Goal: Information Seeking & Learning: Learn about a topic

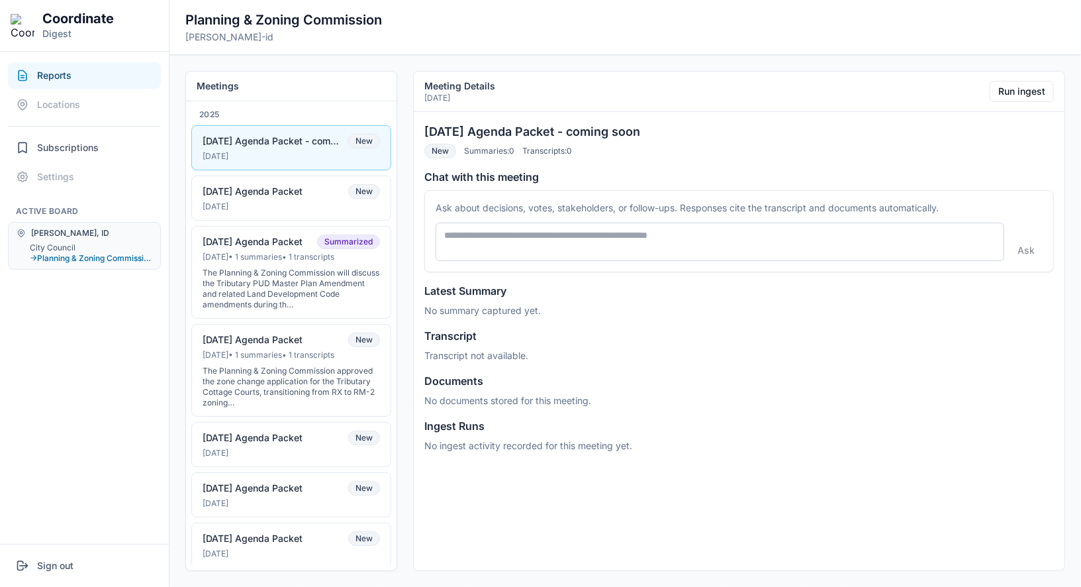
click at [124, 330] on nav "Reports Locations Subscriptions Settings Active Board Driggs, ID City Council →…" at bounding box center [84, 298] width 169 height 492
click at [66, 244] on button "City Council" at bounding box center [91, 247] width 122 height 11
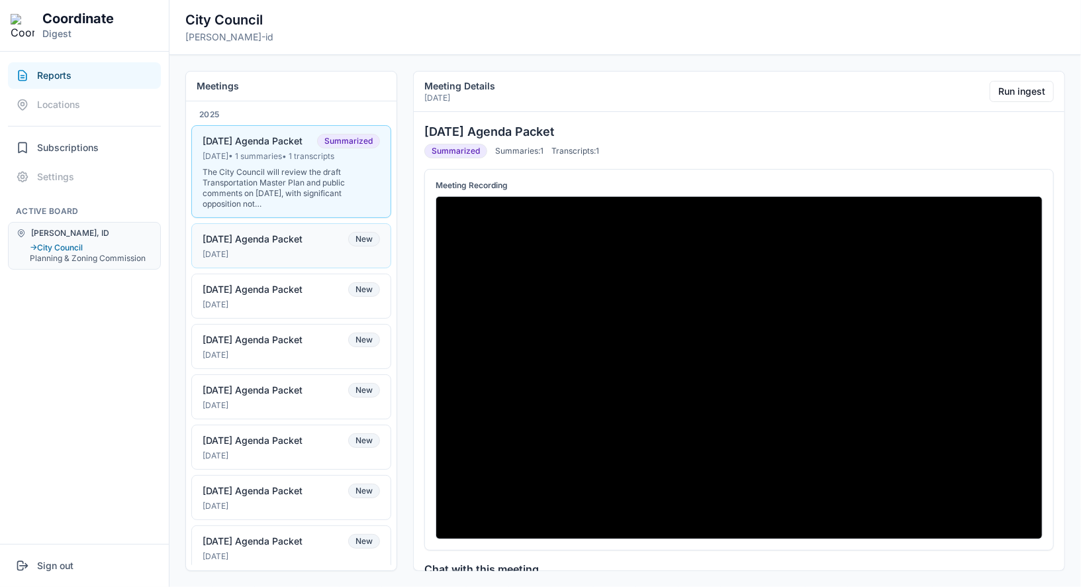
click at [297, 249] on div "Sep 1, 2025" at bounding box center [291, 254] width 177 height 11
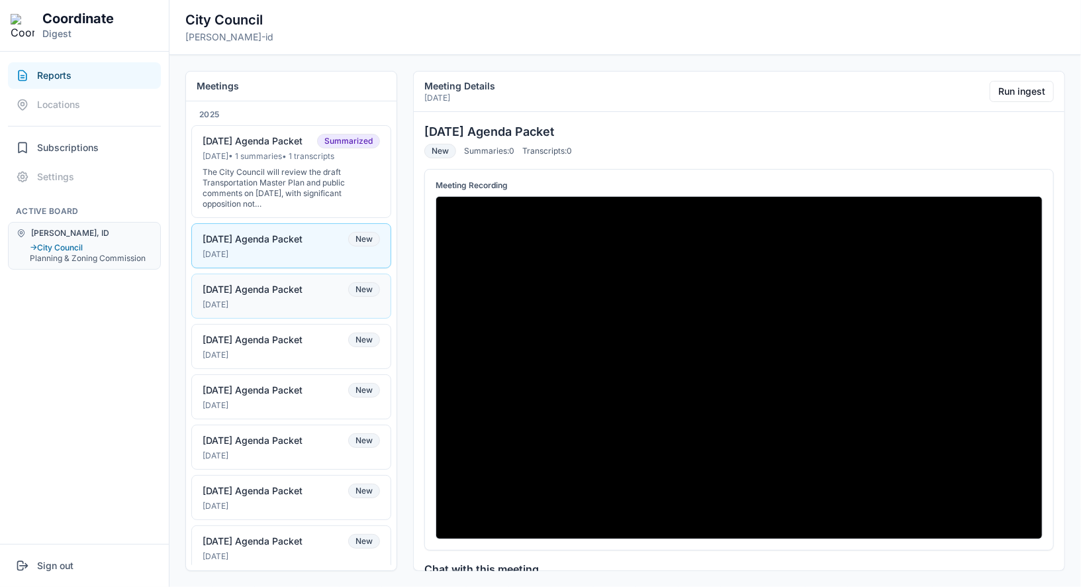
click at [303, 299] on div "Aug 18, 2025" at bounding box center [291, 304] width 177 height 11
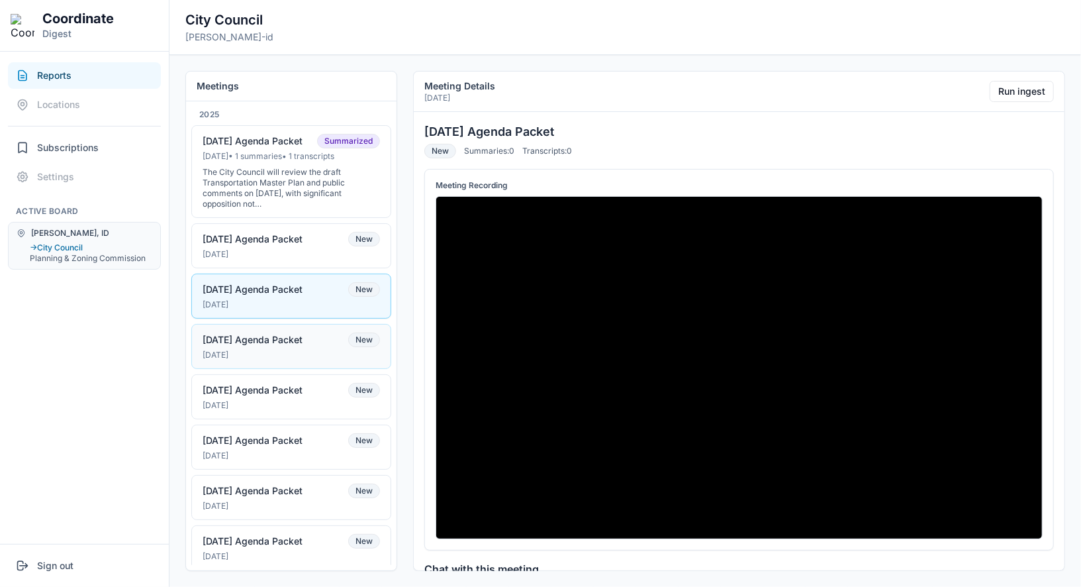
click at [309, 350] on div "Aug 4, 2025" at bounding box center [291, 355] width 177 height 11
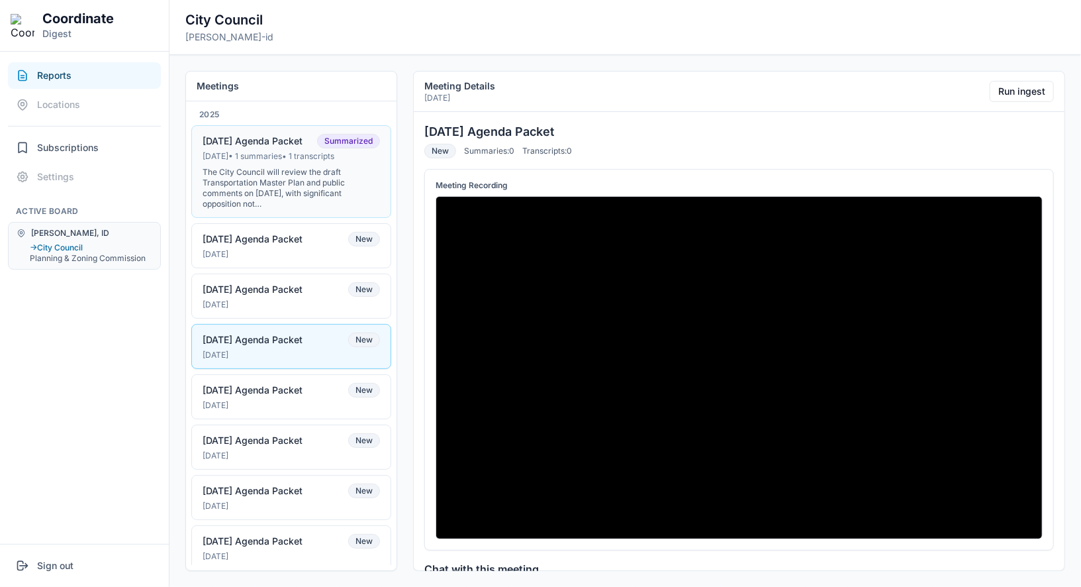
click at [307, 172] on div "The City Council will review the draft Transportation Master Plan and public co…" at bounding box center [291, 188] width 177 height 42
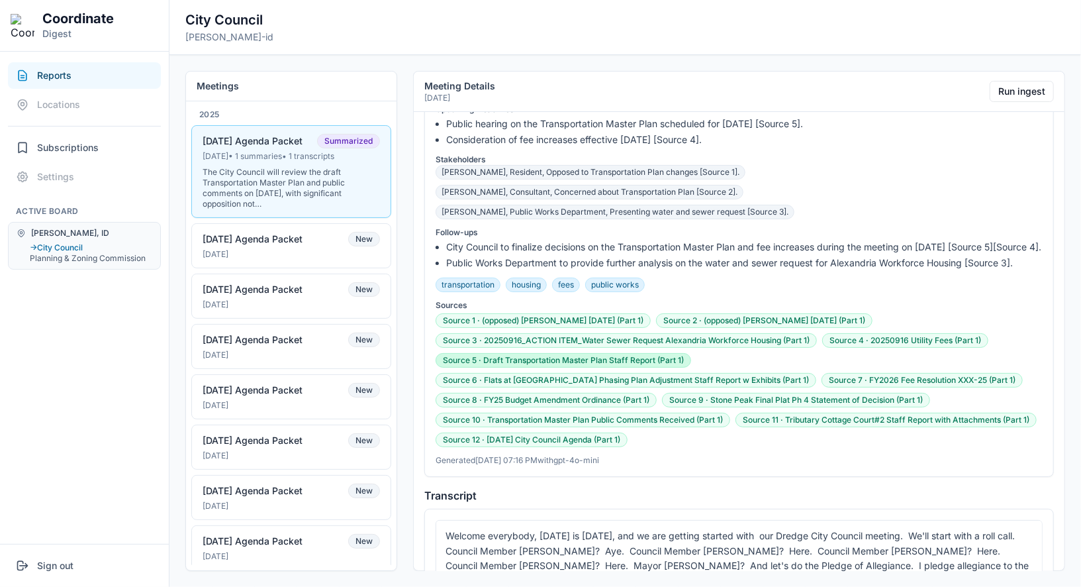
scroll to position [759, 0]
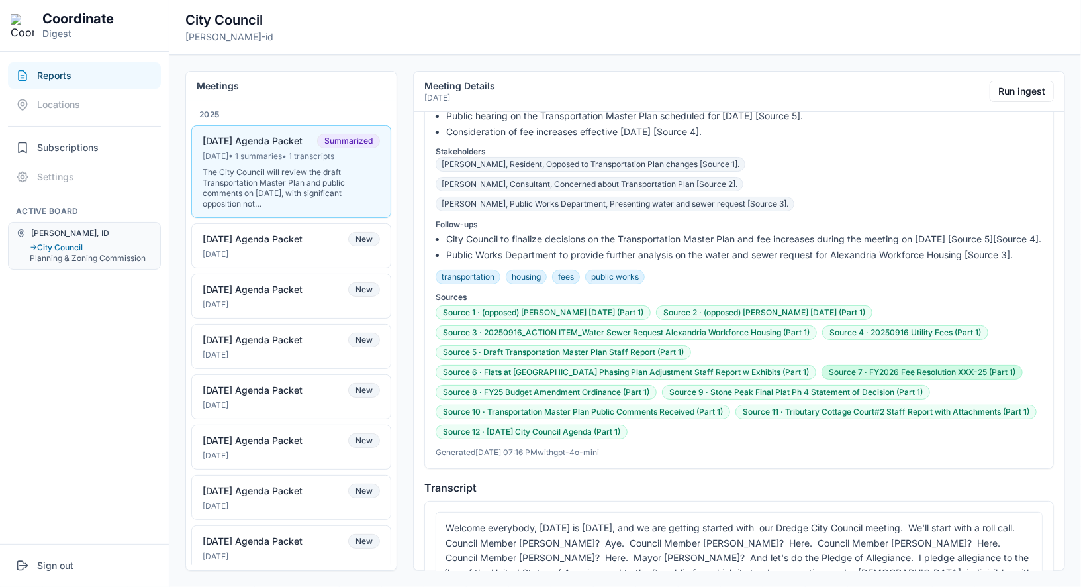
click at [822, 365] on button "Source 7 · FY2026 Fee Resolution XXX-25 (Part 1)" at bounding box center [922, 372] width 201 height 15
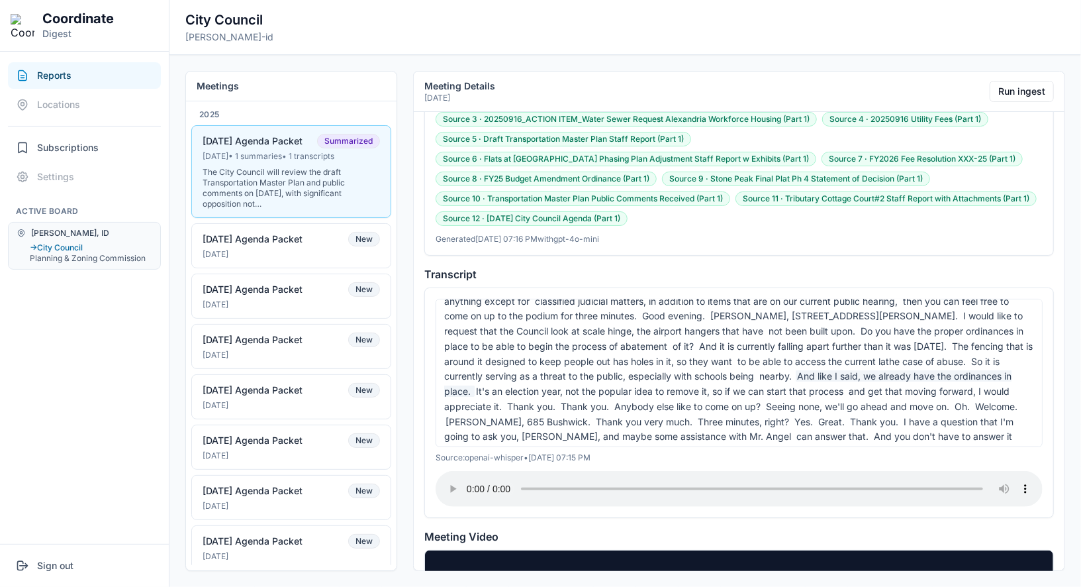
scroll to position [99, 0]
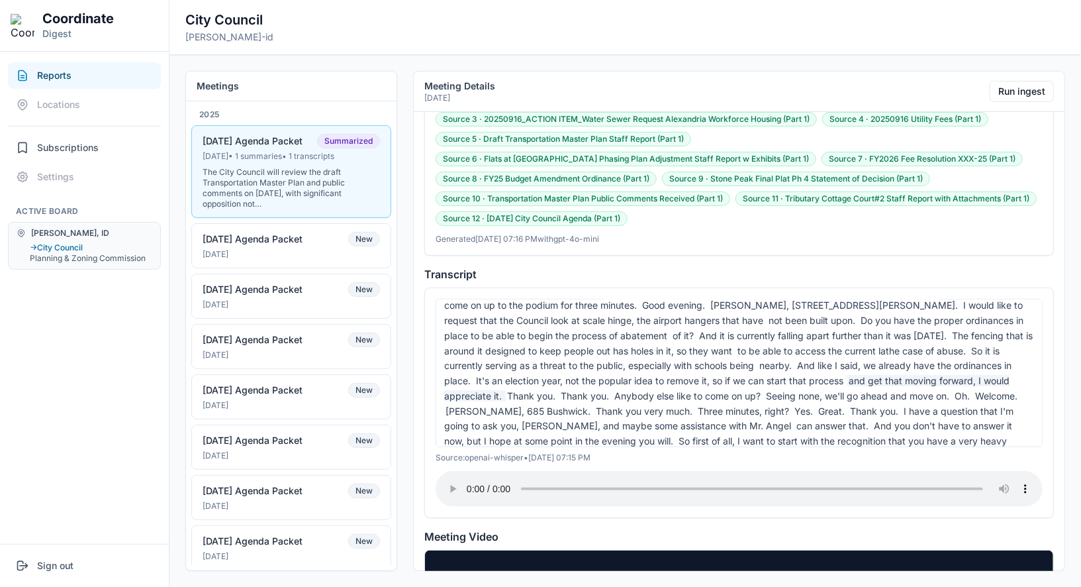
click at [659, 375] on span "and get that moving forward, I would appreciate it." at bounding box center [726, 388] width 565 height 26
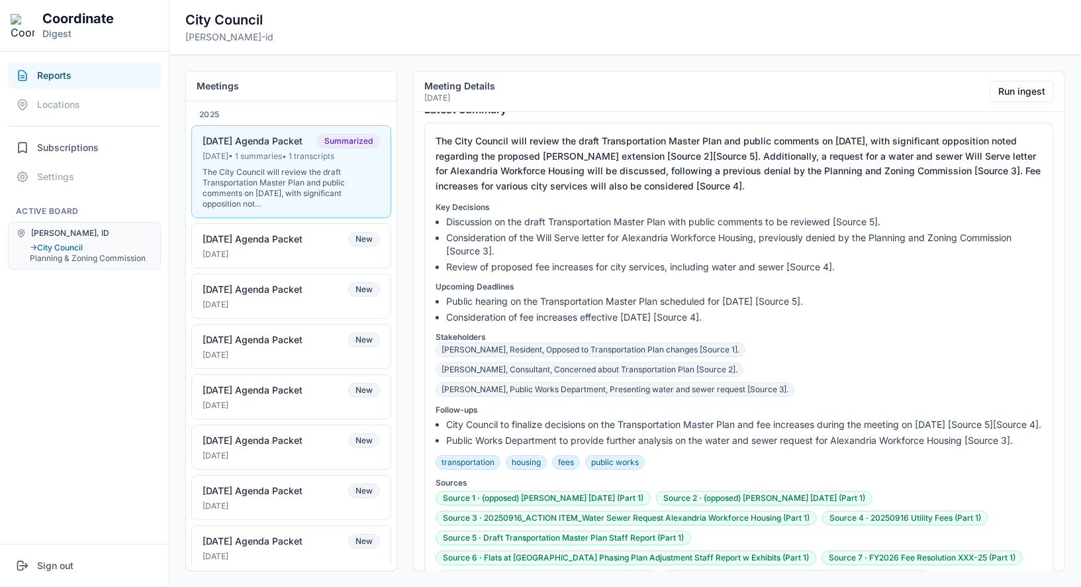
scroll to position [579, 0]
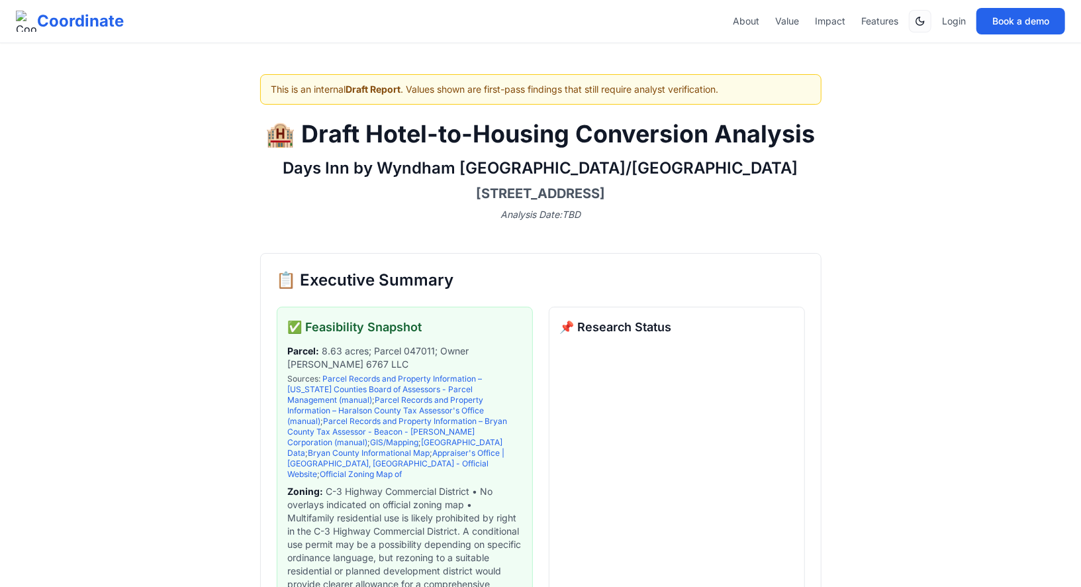
scroll to position [2582, 0]
